Goal: Task Accomplishment & Management: Use online tool/utility

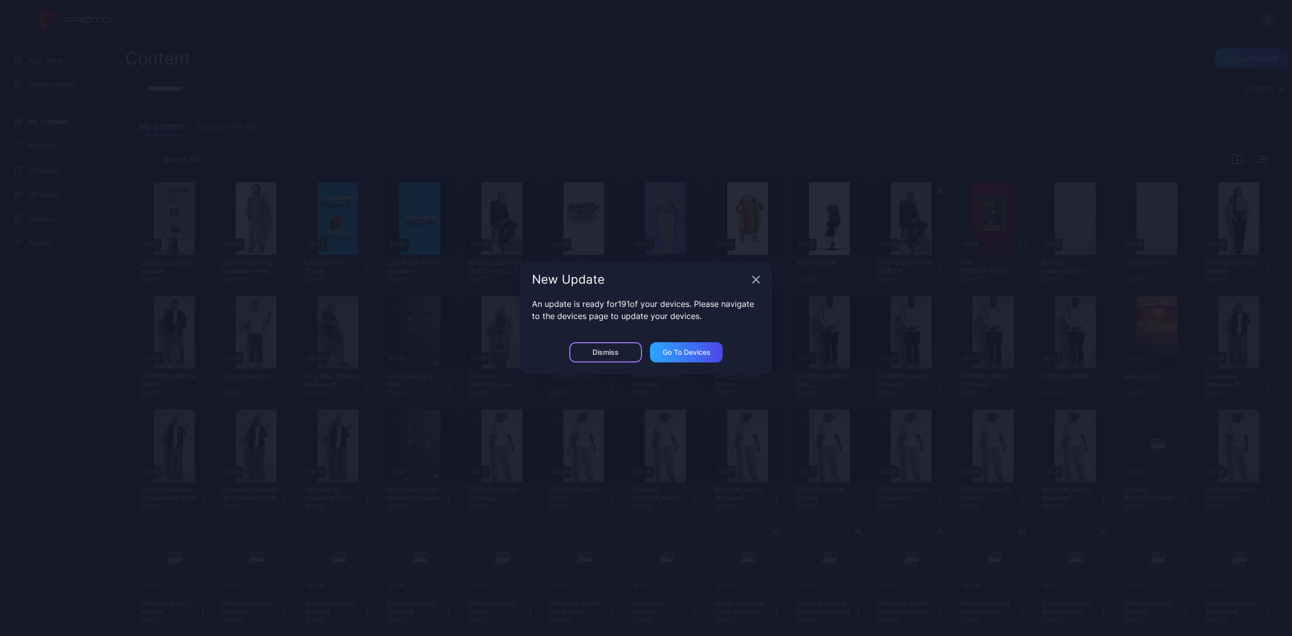
click at [575, 351] on div "Dismiss" at bounding box center [605, 352] width 73 height 20
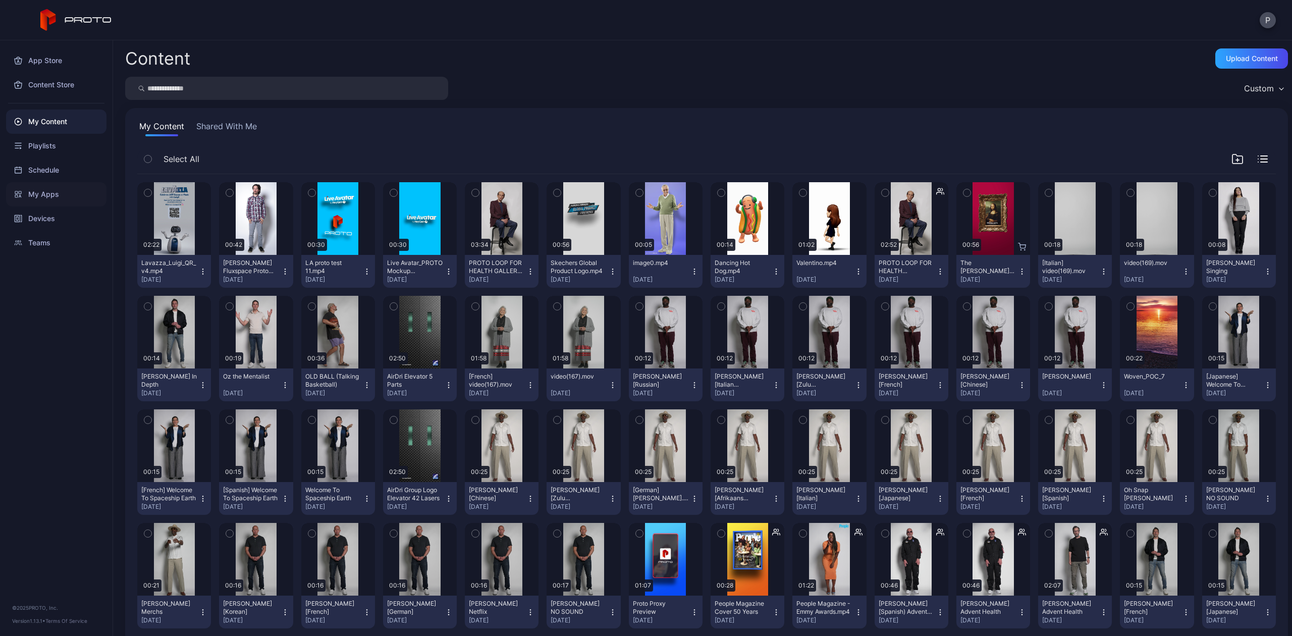
click at [39, 194] on div "My Apps" at bounding box center [56, 194] width 100 height 24
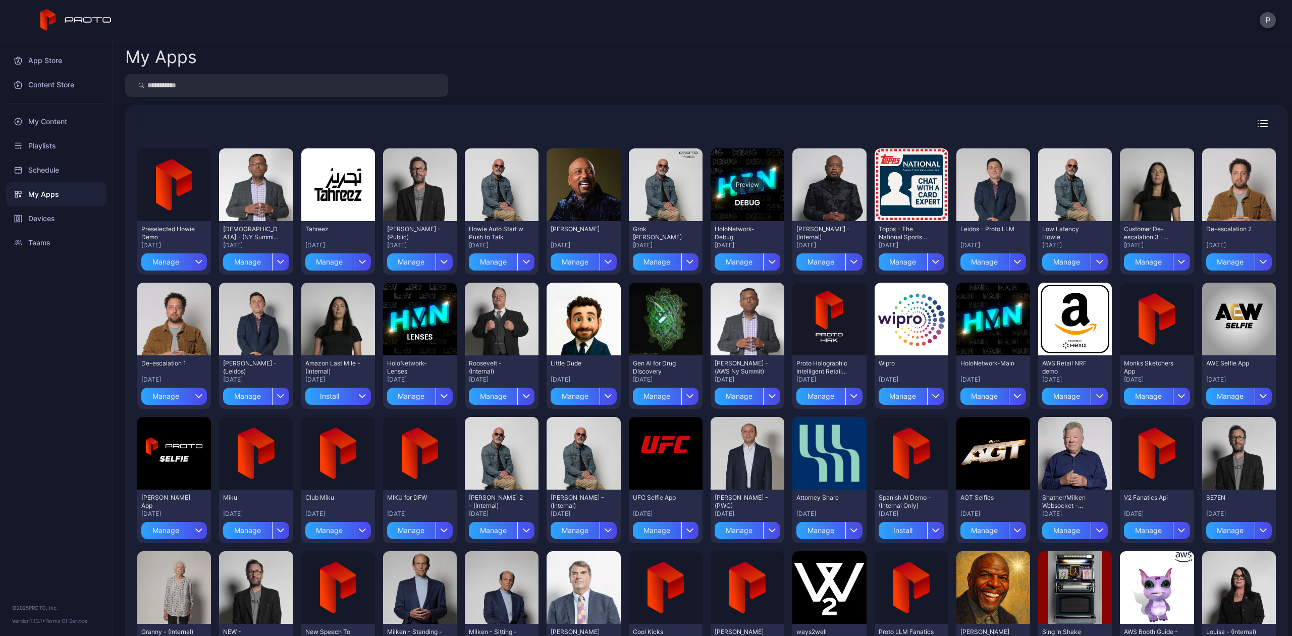
click at [752, 194] on div "Preview" at bounding box center [748, 184] width 74 height 73
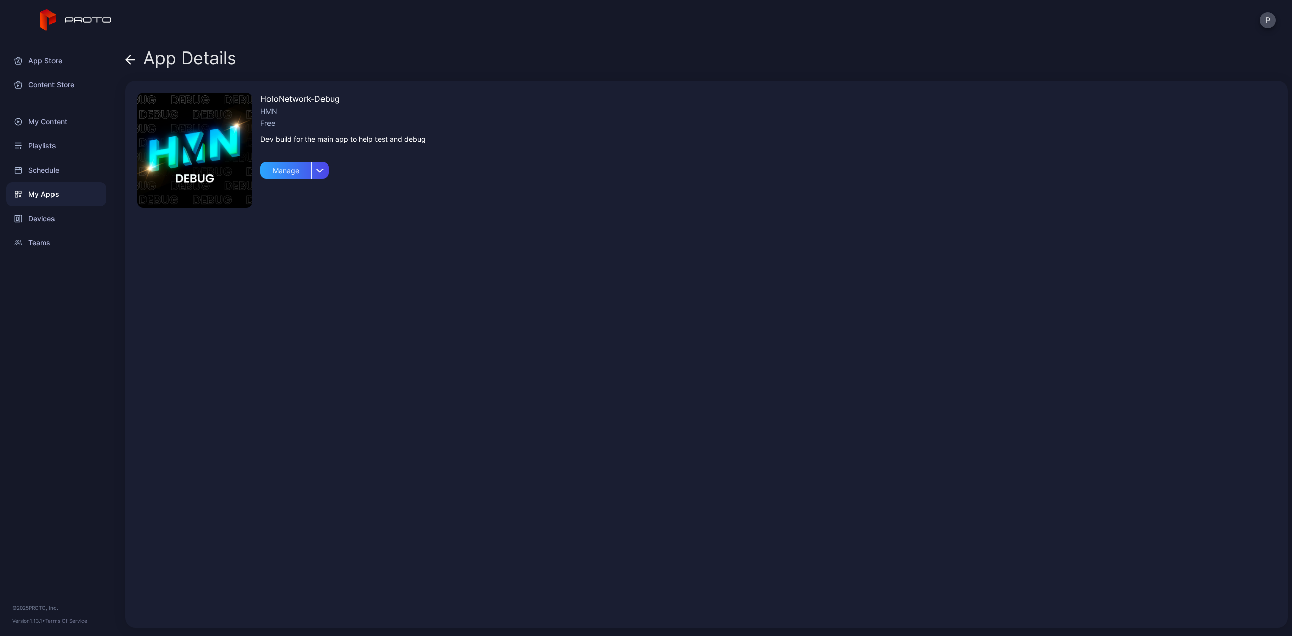
click at [138, 60] on div "App Details" at bounding box center [180, 60] width 111 height 24
